Goal: Check status: Check status

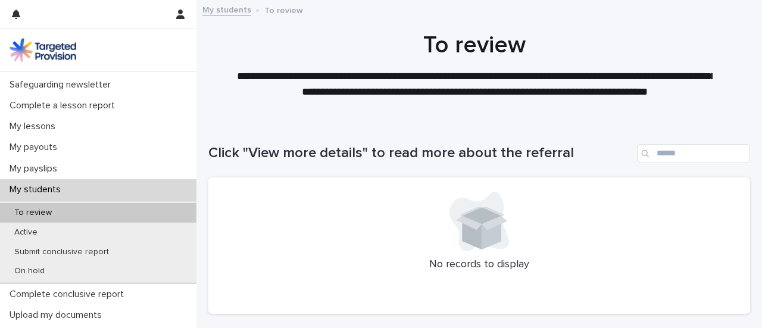
scroll to position [129, 0]
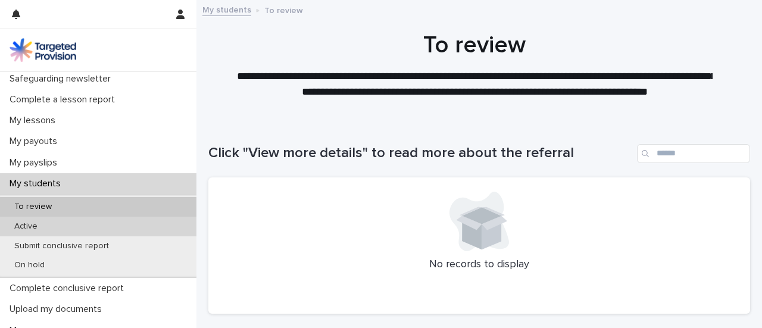
click at [92, 220] on div "Active" at bounding box center [98, 227] width 196 height 20
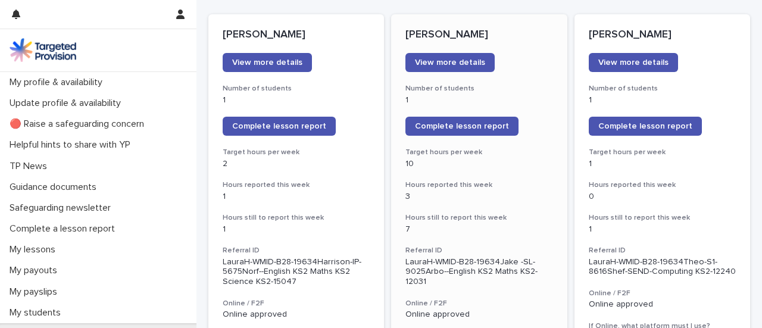
scroll to position [168, 0]
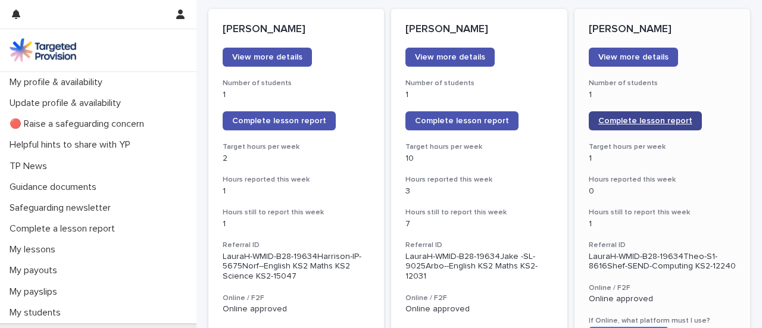
click at [642, 124] on span "Complete lesson report" at bounding box center [645, 121] width 94 height 8
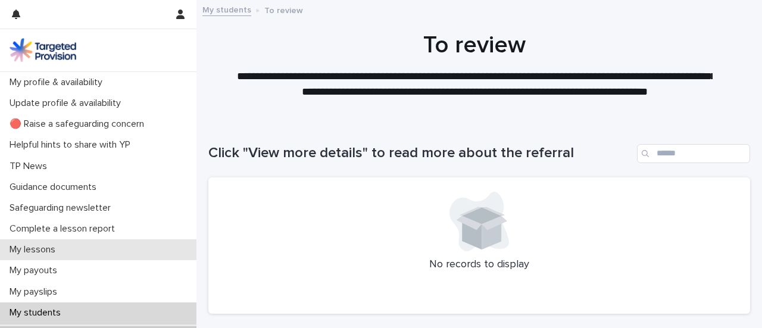
scroll to position [82, 0]
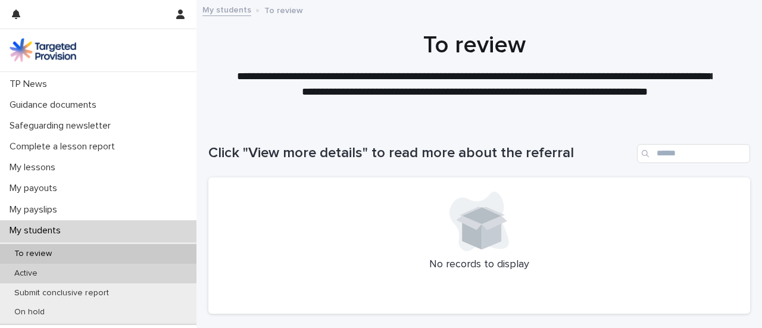
click at [76, 270] on div "Active" at bounding box center [98, 274] width 196 height 20
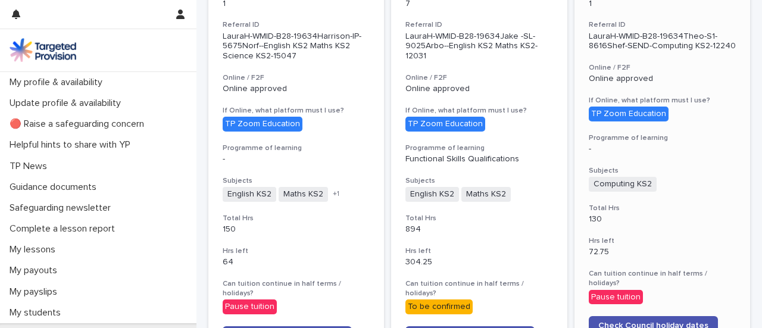
scroll to position [379, 0]
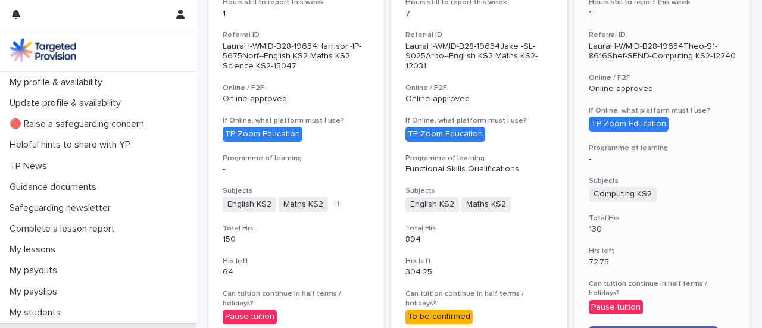
click at [659, 215] on h3 "Total Hrs" at bounding box center [662, 219] width 147 height 10
